Goal: Task Accomplishment & Management: Complete application form

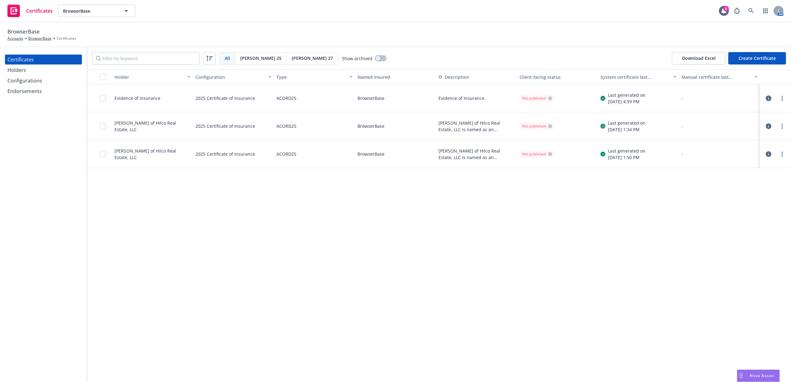
click at [30, 66] on div "Holders" at bounding box center [43, 70] width 72 height 10
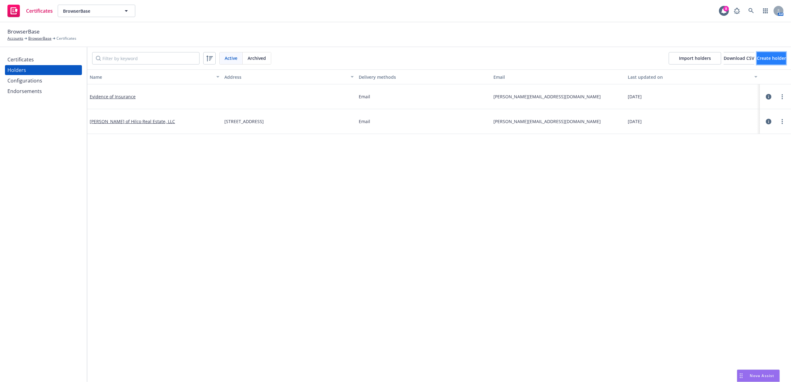
click at [756, 58] on span "Create holder" at bounding box center [770, 58] width 29 height 6
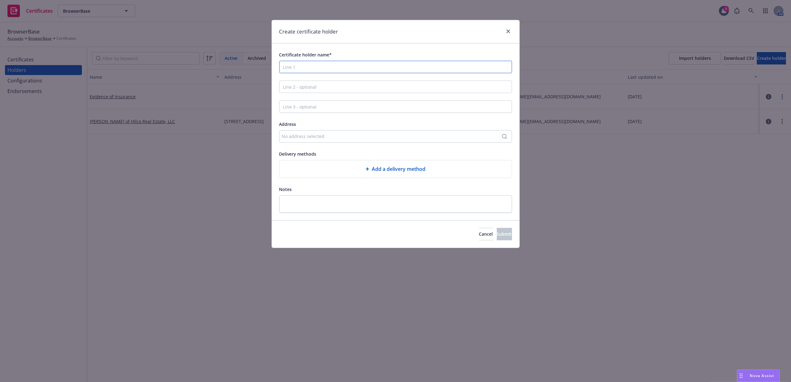
click at [332, 68] on input "Certificate holder name*" at bounding box center [395, 67] width 233 height 12
click at [358, 71] on input "Certificate holder name*" at bounding box center [395, 67] width 233 height 12
paste input "BPREP One Post LLC"
type input "BPREP One Post LLC"
click at [392, 87] on input "Line 2 - optional" at bounding box center [395, 87] width 233 height 12
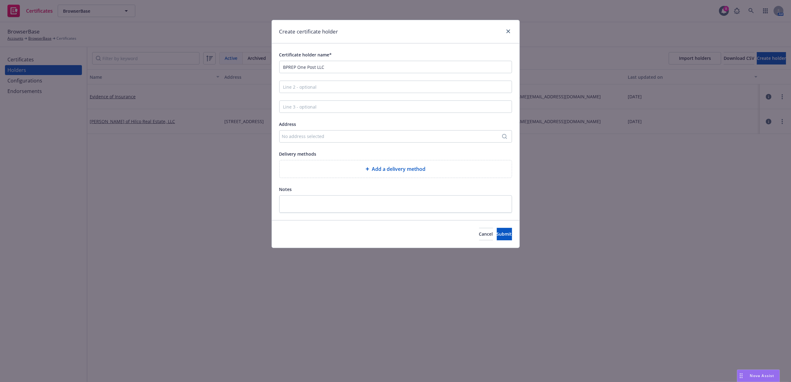
click at [338, 135] on div "No address selected" at bounding box center [392, 136] width 221 height 7
click at [381, 175] on div "Add custom address" at bounding box center [395, 173] width 123 height 20
click at [381, 172] on div "Add custom address" at bounding box center [395, 173] width 116 height 12
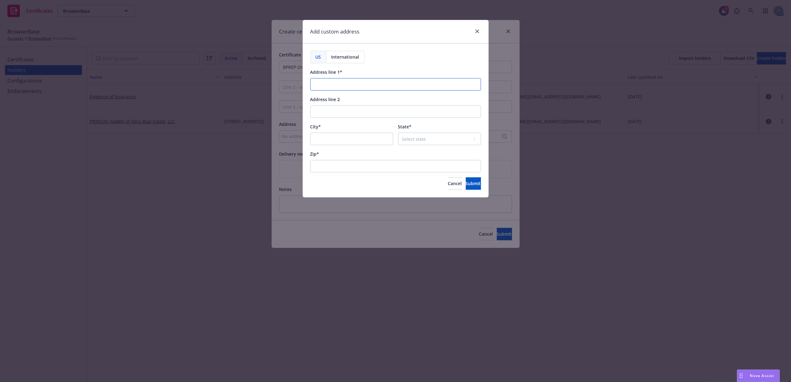
click at [332, 86] on input "Address line 1*" at bounding box center [395, 84] width 171 height 12
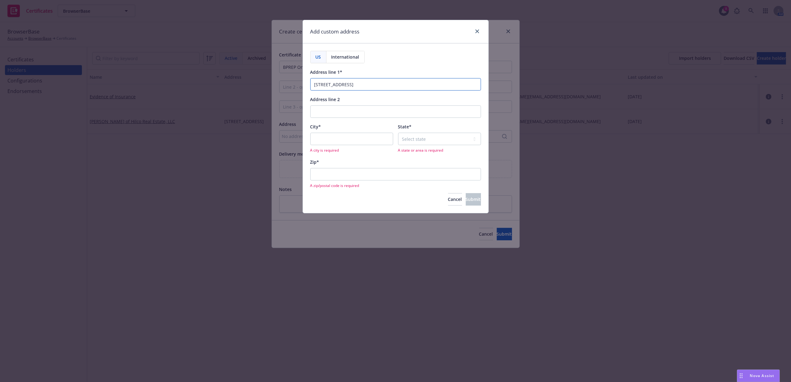
type input "[STREET_ADDRESS]"
click at [336, 132] on div "City* A city is required" at bounding box center [351, 138] width 83 height 30
click at [333, 113] on input "Address line 2" at bounding box center [395, 111] width 171 height 12
type input "Suite 450"
click at [370, 78] on input "[STREET_ADDRESS]" at bounding box center [395, 84] width 171 height 12
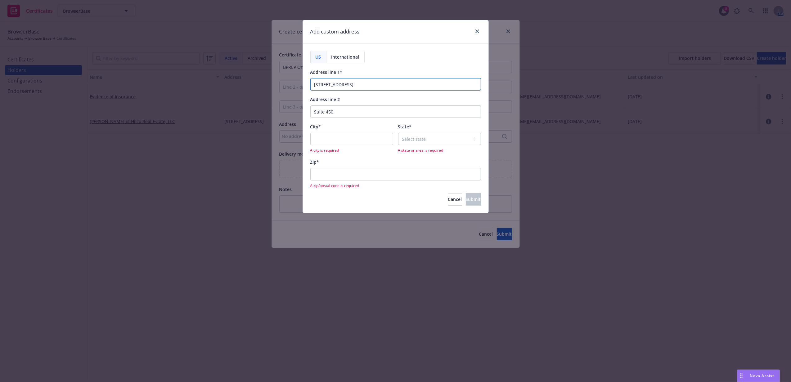
type input "[STREET_ADDRESS]"
click at [336, 136] on input "City*" at bounding box center [351, 139] width 83 height 12
type input "[GEOGRAPHIC_DATA]"
click at [417, 146] on div "Select state [US_STATE] [US_STATE] [US_STATE] [US_STATE] [US_STATE] [PERSON_NAM…" at bounding box center [439, 143] width 83 height 20
click at [417, 141] on select "Select state [US_STATE] [US_STATE] [US_STATE] [US_STATE] [US_STATE] [PERSON_NAM…" at bounding box center [439, 139] width 83 height 12
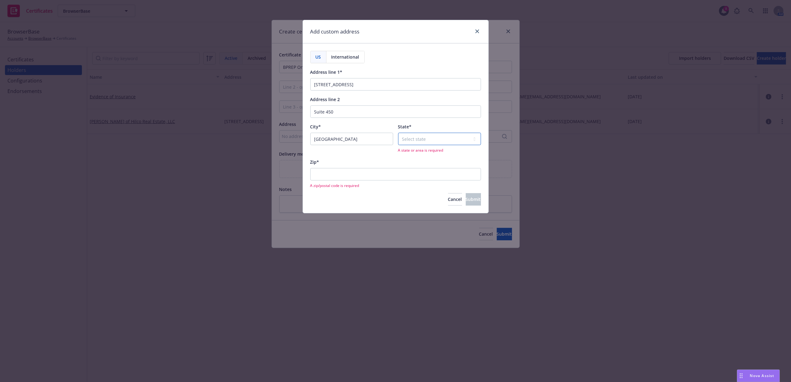
select select "CA"
click at [398, 133] on select "Select state [US_STATE] [US_STATE] [US_STATE] [US_STATE] [US_STATE] [PERSON_NAM…" at bounding box center [439, 139] width 83 height 12
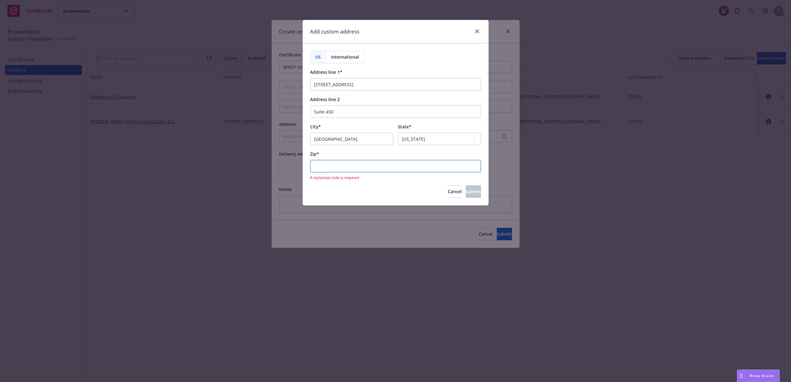
click at [375, 167] on input "Zip*" at bounding box center [395, 166] width 171 height 12
type input "94104"
click at [386, 150] on div "Zip*" at bounding box center [395, 153] width 171 height 7
click at [466, 183] on span "Submit" at bounding box center [473, 184] width 15 height 6
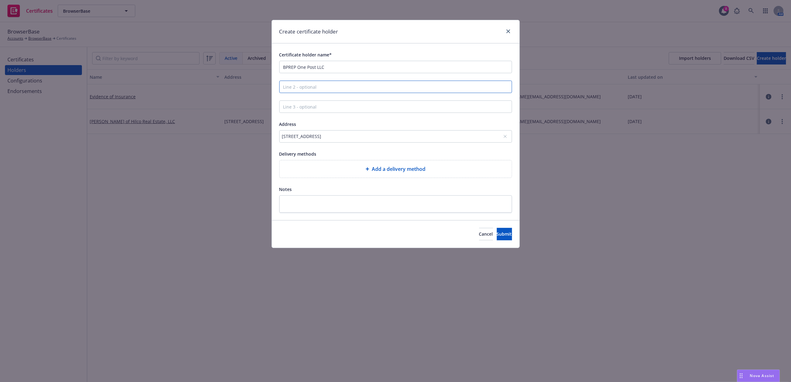
click at [400, 88] on input "Line 2 - optional" at bounding box center [395, 87] width 233 height 12
paste input "AT-BAY, INC., a [US_STATE] corporation"
type input "AT-BAY, INC., a [US_STATE] corporation"
click at [497, 232] on span "Submit" at bounding box center [504, 234] width 15 height 6
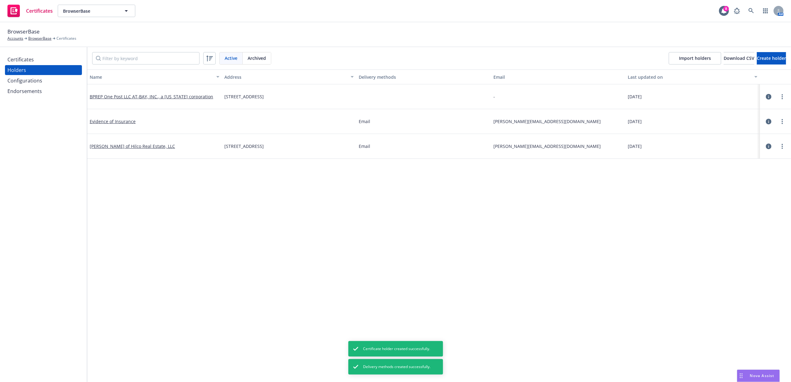
click at [38, 61] on div "Certificates" at bounding box center [43, 60] width 72 height 10
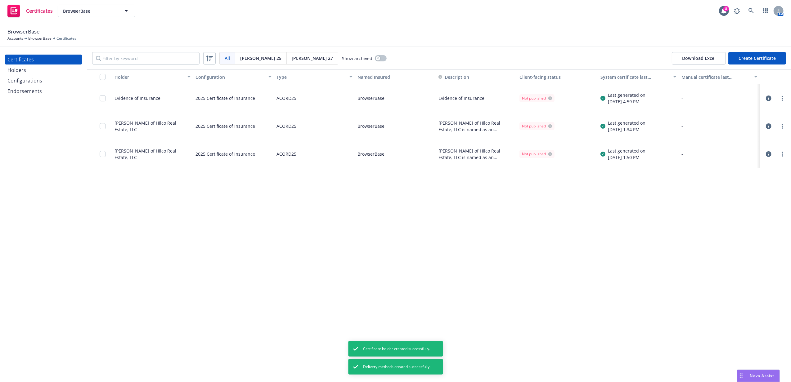
click at [767, 58] on button "Create Certificate" at bounding box center [757, 58] width 58 height 12
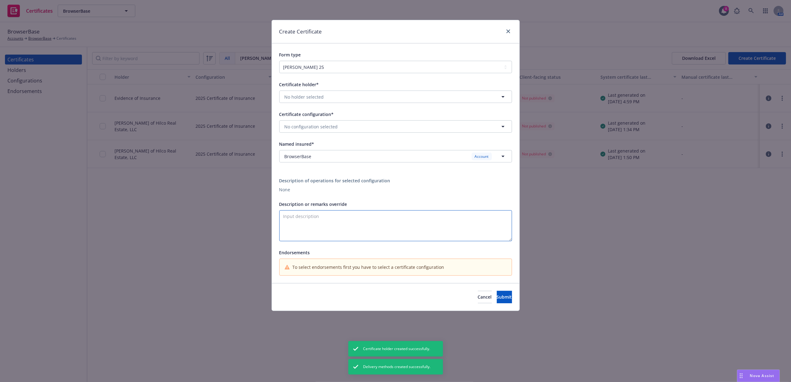
click at [364, 216] on textarea "Description or remarks override" at bounding box center [395, 225] width 233 height 31
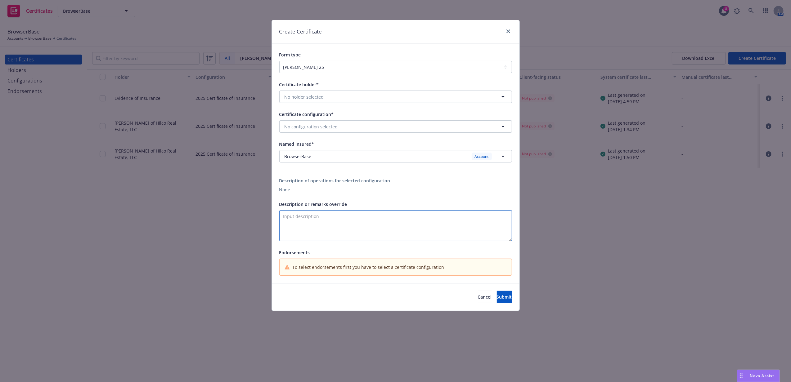
click at [331, 214] on textarea "Description or remarks override" at bounding box center [395, 225] width 233 height 31
paste textarea "[STREET_ADDRESS]"
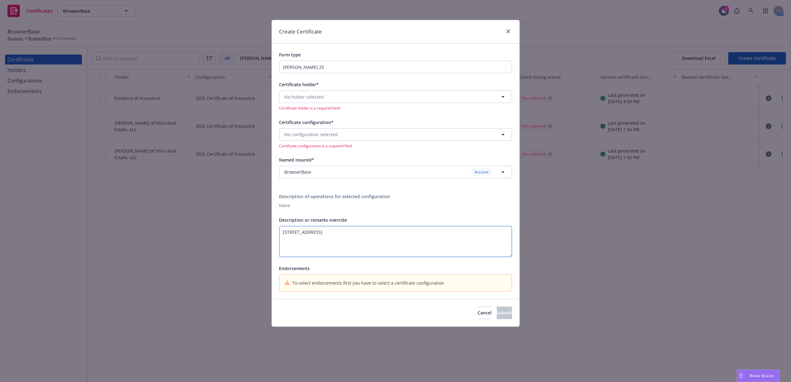
click at [283, 241] on textarea "[STREET_ADDRESS]" at bounding box center [395, 241] width 233 height 31
click at [281, 232] on textarea "[STREET_ADDRESS]" at bounding box center [395, 241] width 233 height 31
click at [330, 246] on textarea "RE: [STREET_ADDRESS]" at bounding box center [395, 241] width 233 height 31
click at [390, 234] on textarea "RE: [STREET_ADDRESS]" at bounding box center [395, 241] width 233 height 31
type textarea "RE: [STREET_ADDRESS]"
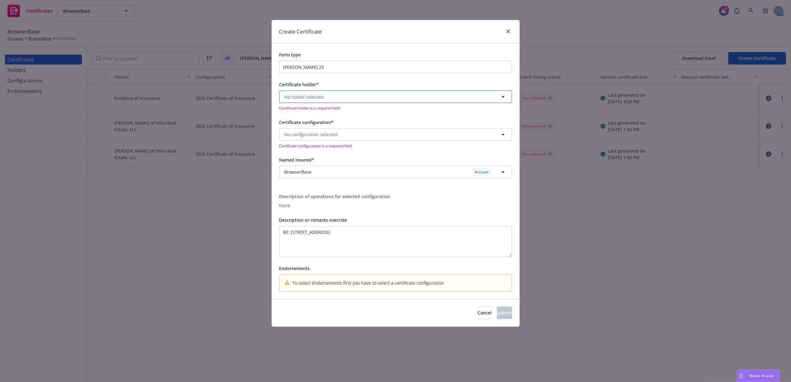
click at [385, 95] on button "No holder selected" at bounding box center [395, 97] width 233 height 12
click at [380, 163] on strong "BPREP One Post LLC AT-BAY, INC., a [US_STATE] corporation" at bounding box center [349, 162] width 127 height 6
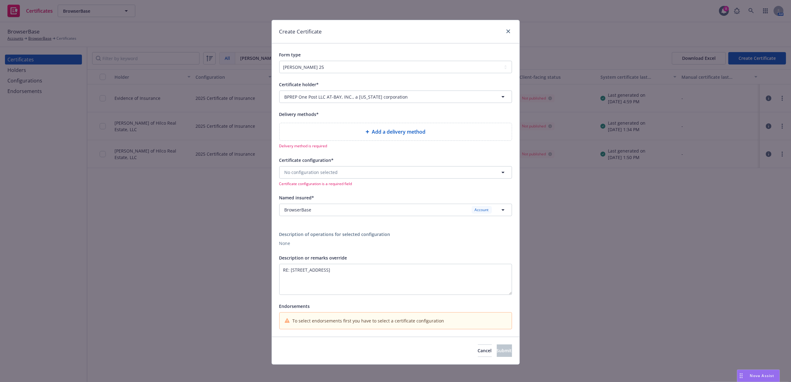
click at [368, 134] on div at bounding box center [368, 132] width 6 height 4
select select "EMAIL"
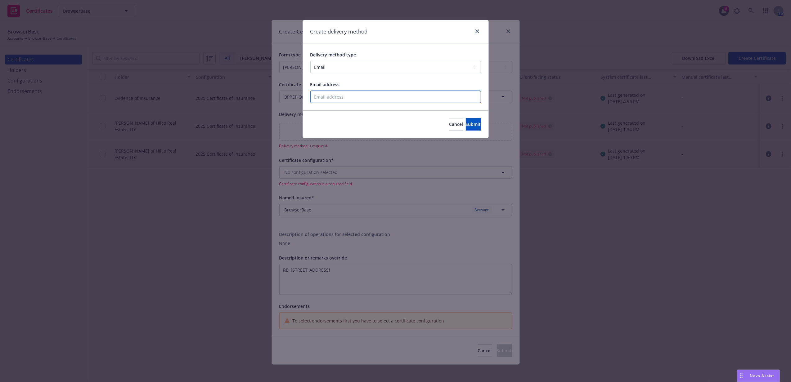
click at [327, 98] on input "Email address" at bounding box center [395, 97] width 171 height 12
type input "[PERSON_NAME][EMAIL_ADDRESS][DOMAIN_NAME]"
click at [469, 124] on span "Submit" at bounding box center [473, 124] width 15 height 6
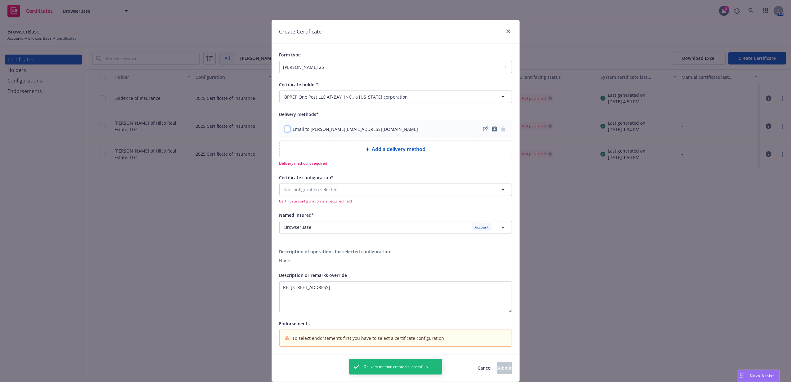
click at [284, 128] on input "checkbox" at bounding box center [287, 129] width 6 height 6
checkbox input "true"
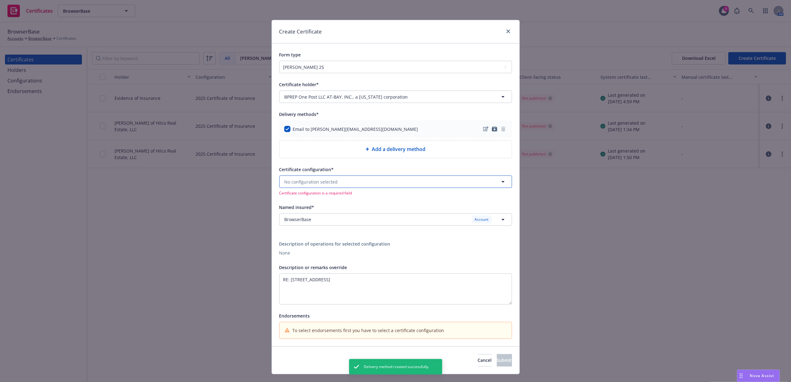
click at [301, 185] on span "No configuration selected" at bounding box center [310, 182] width 53 height 7
click at [314, 200] on strong "2025 Certificate of Insurance" at bounding box center [316, 199] width 61 height 6
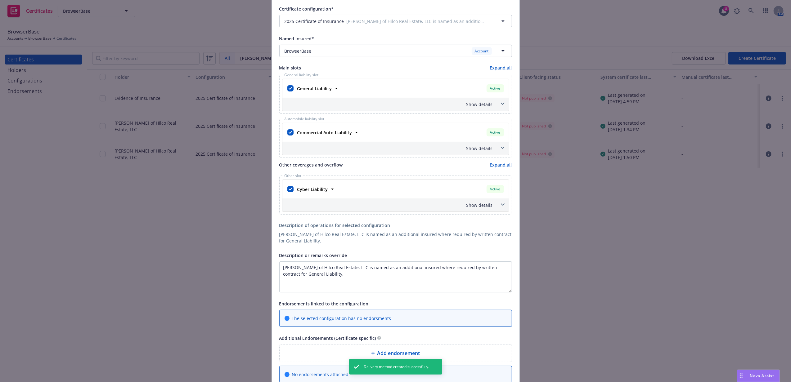
scroll to position [165, 0]
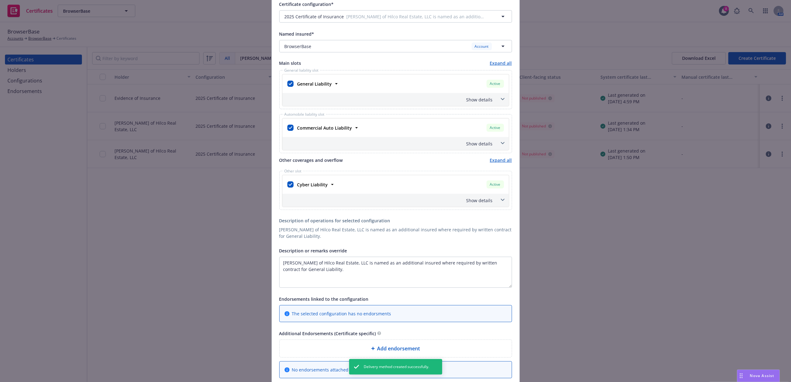
click at [500, 201] on icon at bounding box center [502, 200] width 4 height 2
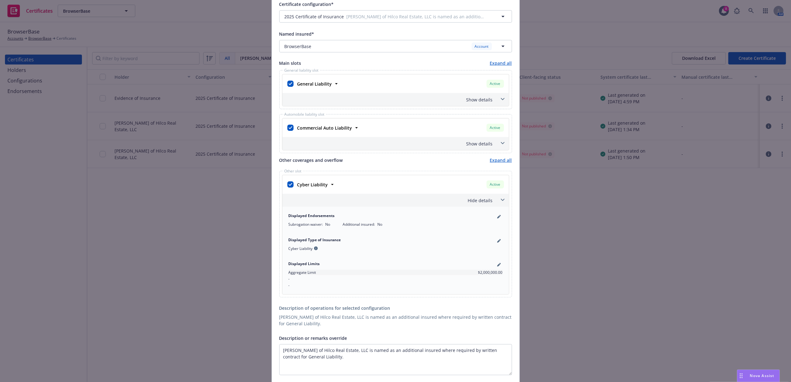
click at [500, 201] on icon at bounding box center [502, 200] width 4 height 2
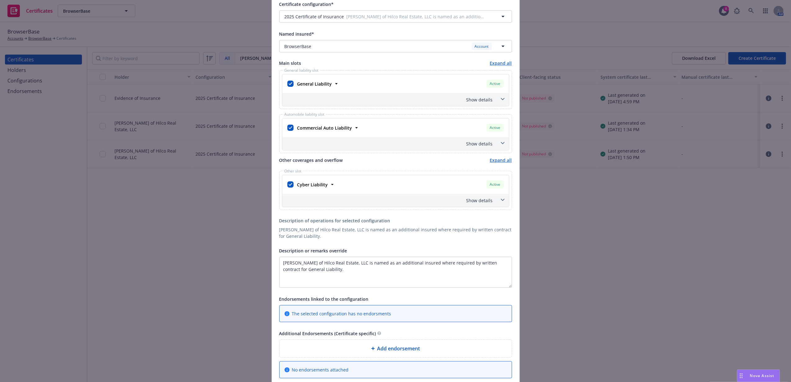
click at [499, 148] on span at bounding box center [502, 143] width 10 height 10
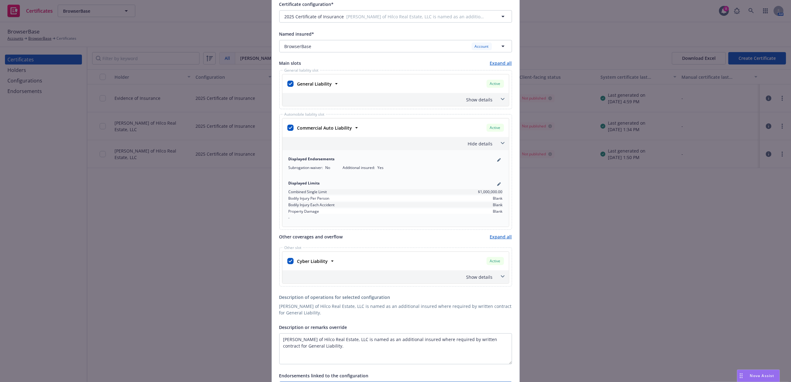
click at [499, 148] on span at bounding box center [502, 143] width 10 height 10
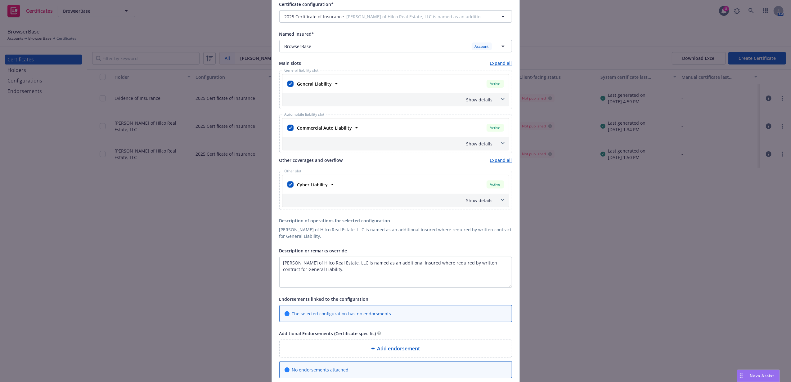
click at [501, 99] on icon at bounding box center [503, 99] width 4 height 2
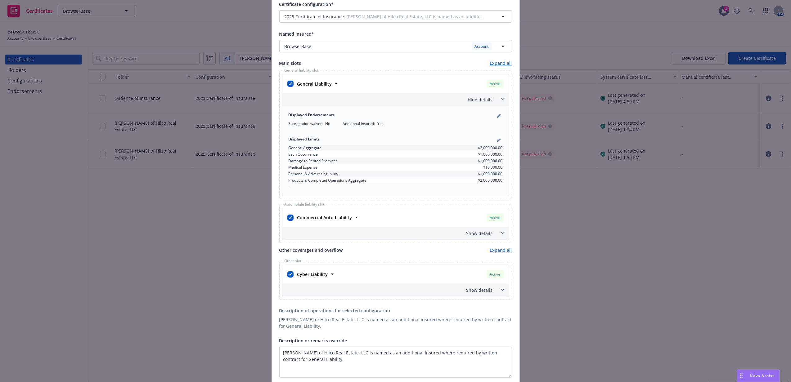
click at [501, 99] on icon at bounding box center [503, 99] width 4 height 2
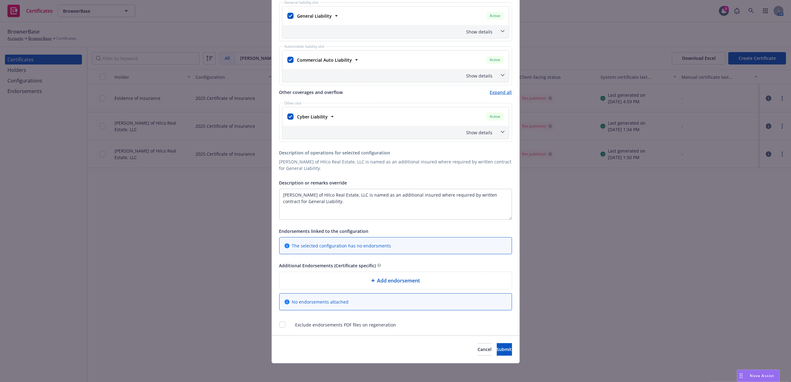
scroll to position [237, 0]
drag, startPoint x: 349, startPoint y: 200, endPoint x: 275, endPoint y: 187, distance: 74.4
click at [275, 187] on div "Certificate holder* No holder selected Delivery methods* Email to [PERSON_NAME]…" at bounding box center [396, 87] width 248 height 496
click at [353, 204] on textarea "[PERSON_NAME] of Hilco Real Estate, LLC is named as an additional insured where…" at bounding box center [395, 203] width 233 height 31
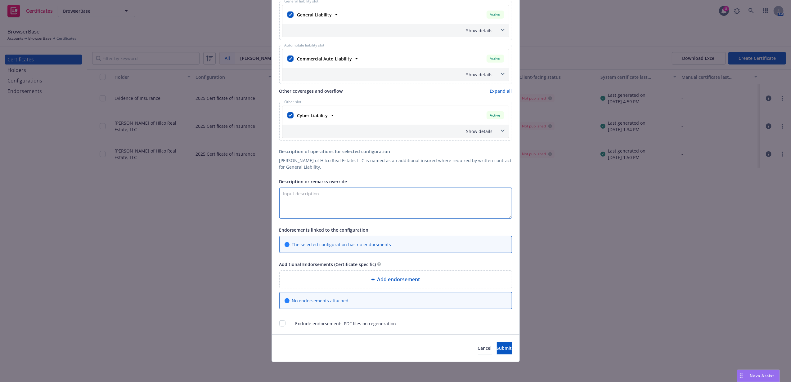
paste textarea "BREP One Post LLC"
drag, startPoint x: 410, startPoint y: 183, endPoint x: 410, endPoint y: 187, distance: 3.7
click at [410, 183] on div "Description or remarks override" at bounding box center [395, 181] width 233 height 7
click at [410, 190] on textarea "BREP One Post LLC and" at bounding box center [395, 203] width 233 height 31
paste textarea "AT-BAY, INC., a [US_STATE] corporation"
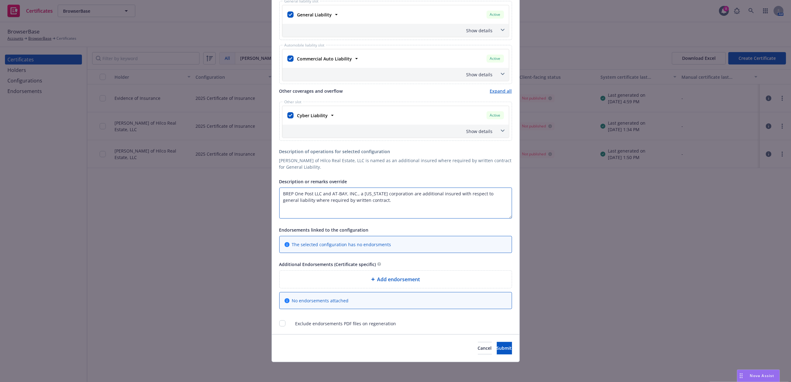
click at [281, 194] on textarea "BREP One Post LLC and AT-BAY, INC., a [US_STATE] corporation are additional ins…" at bounding box center [395, 203] width 233 height 31
paste textarea "[STREET_ADDRESS]"
click at [280, 200] on textarea "RE: [STREET_ADDRESS] One Post LLC and AT-BAY, INC., a [US_STATE] corporation ar…" at bounding box center [395, 203] width 233 height 31
click at [375, 193] on textarea "RE: [STREET_ADDRESS] One Post LLC and AT-BAY, INC., a [US_STATE] corporation ar…" at bounding box center [395, 203] width 233 height 31
click at [435, 212] on textarea "RE: [STREET_ADDRESS] BREP One Post LLC and AT-BAY, INC., a [US_STATE] corporati…" at bounding box center [395, 203] width 233 height 31
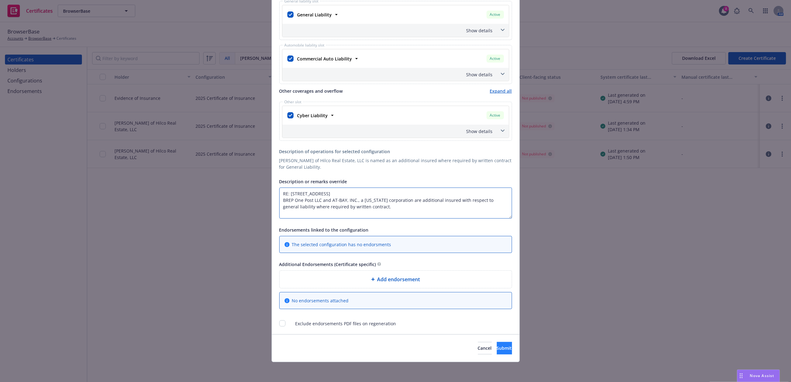
type textarea "RE: [STREET_ADDRESS] BREP One Post LLC and AT-BAY, INC., a [US_STATE] corporati…"
click at [497, 351] on span "Submit" at bounding box center [504, 348] width 15 height 6
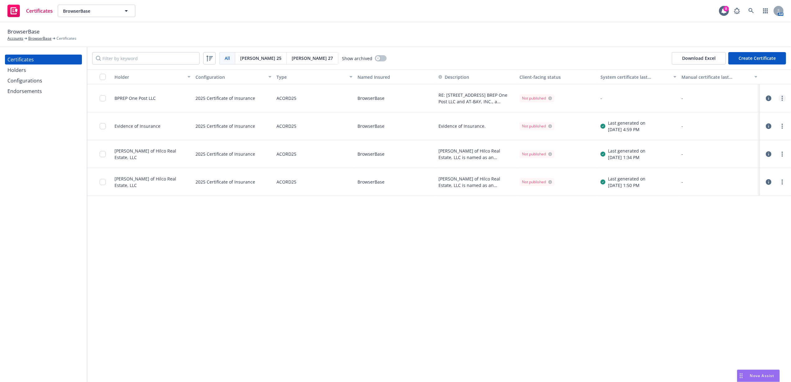
click at [781, 100] on icon "more" at bounding box center [781, 98] width 1 height 5
click at [758, 130] on link "Regenerate" at bounding box center [735, 136] width 99 height 12
